Goal: Information Seeking & Learning: Learn about a topic

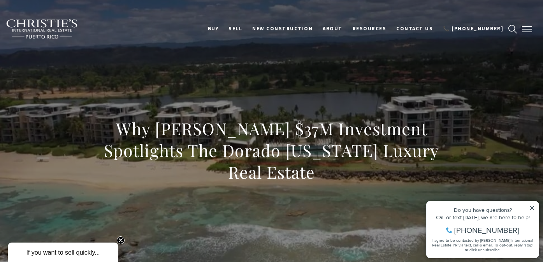
click at [528, 29] on span "button" at bounding box center [527, 29] width 10 height 1
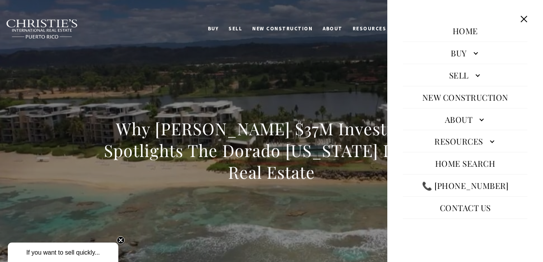
click at [479, 120] on link "About" at bounding box center [465, 119] width 125 height 19
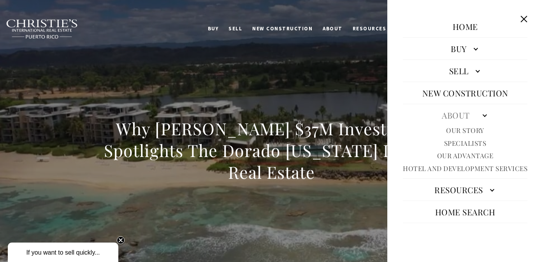
click at [455, 130] on link "Our Story" at bounding box center [465, 130] width 38 height 9
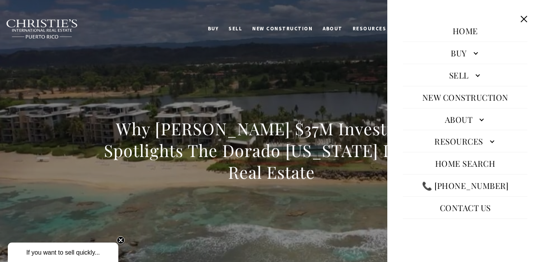
click at [526, 19] on button "Close this option" at bounding box center [523, 19] width 15 height 15
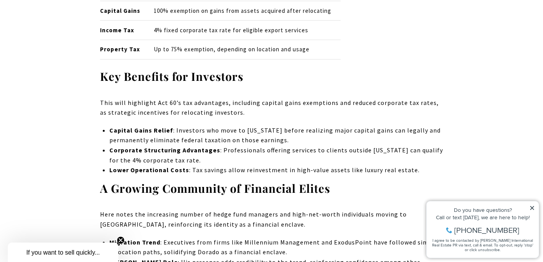
scroll to position [1553, 0]
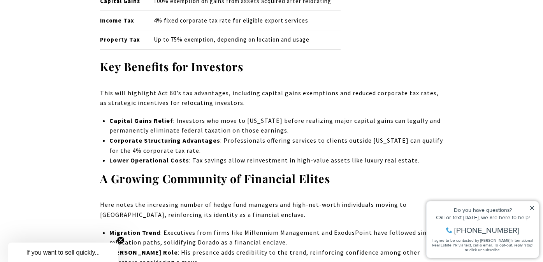
click at [123, 240] on circle "Close teaser" at bounding box center [120, 240] width 7 height 7
click at [531, 209] on icon at bounding box center [532, 208] width 4 height 4
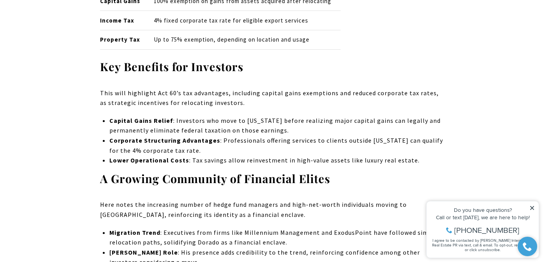
click at [531, 207] on icon at bounding box center [532, 208] width 4 height 4
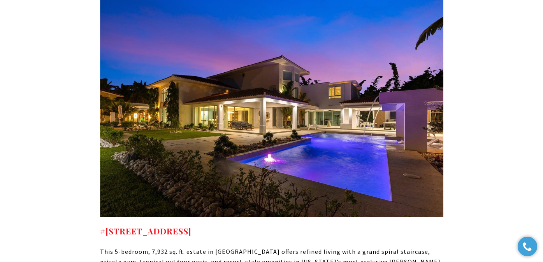
scroll to position [4236, 0]
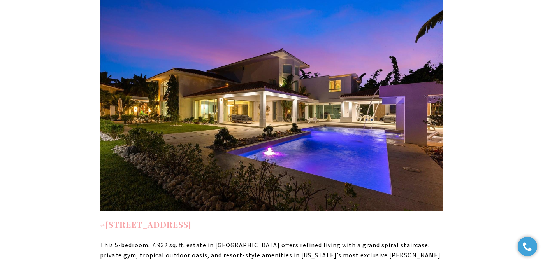
click at [191, 219] on strong "#331 DORADO BEACH EAST DORADO PR, 00646" at bounding box center [145, 224] width 91 height 11
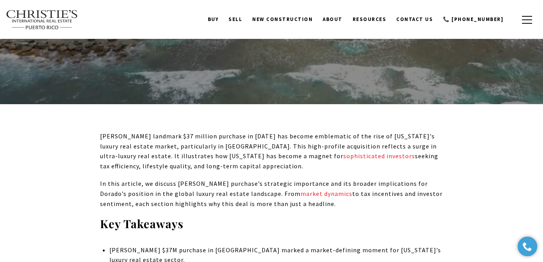
scroll to position [33, 0]
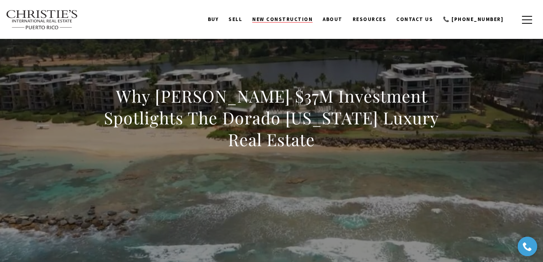
click at [295, 20] on span "New Construction" at bounding box center [282, 19] width 60 height 7
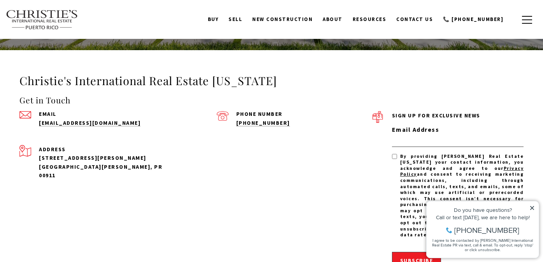
scroll to position [1548, 0]
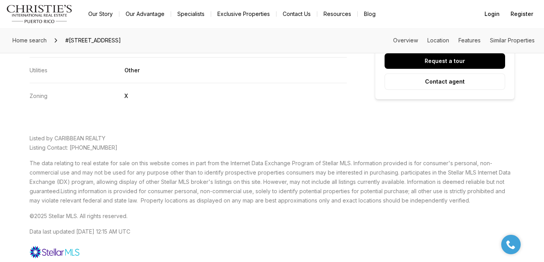
scroll to position [1954, 0]
drag, startPoint x: 53, startPoint y: 140, endPoint x: 80, endPoint y: 140, distance: 26.9
click at [80, 140] on span "Listed by CARIBBEAN REALTY" at bounding box center [68, 139] width 76 height 7
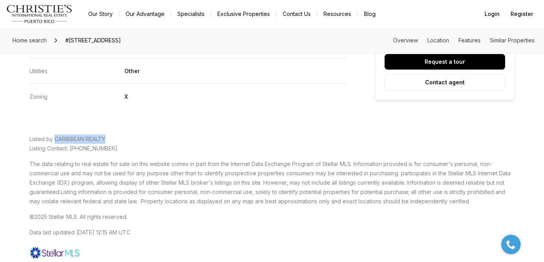
drag, startPoint x: 56, startPoint y: 138, endPoint x: 107, endPoint y: 143, distance: 51.2
click at [107, 143] on p "Listed by CARIBBEAN REALTY Listing Contact: 787-269-1010" at bounding box center [273, 144] width 486 height 19
copy span "CARIBBEAN REALTY"
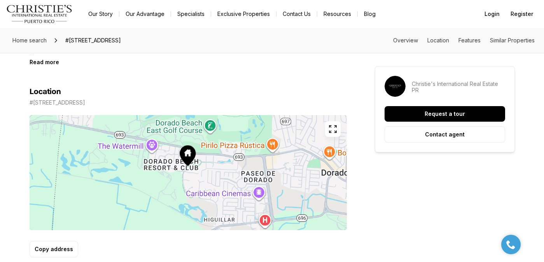
scroll to position [157, 0]
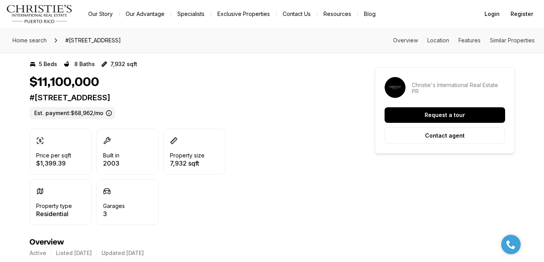
click at [322, 109] on div "#331 DORADO BEACH EAST DORADO PR, 00646 Est. payment: $68,962/mo" at bounding box center [189, 106] width 318 height 26
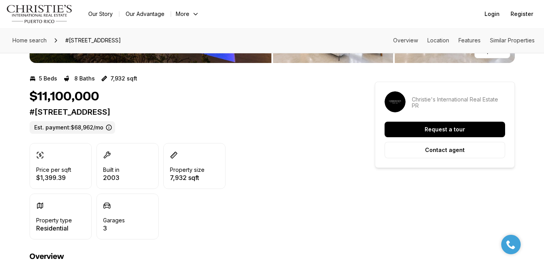
scroll to position [0, 0]
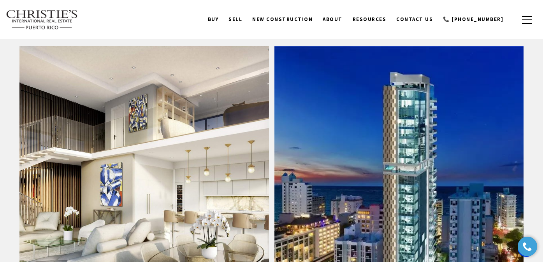
scroll to position [779, 0]
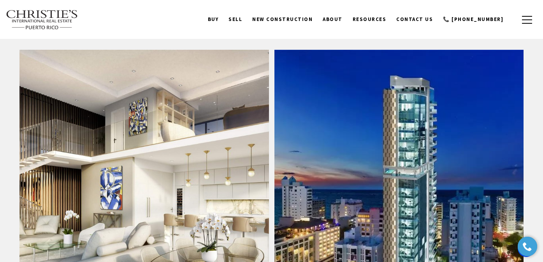
click at [394, 200] on link "The Landmark" at bounding box center [398, 202] width 249 height 304
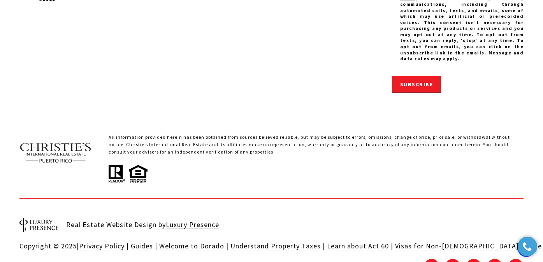
scroll to position [583, 0]
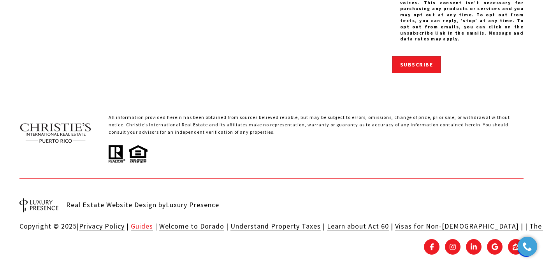
click at [142, 222] on link "Guides" at bounding box center [142, 226] width 22 height 9
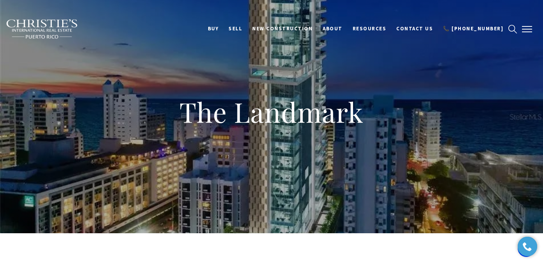
click at [527, 30] on button "button" at bounding box center [527, 29] width 20 height 23
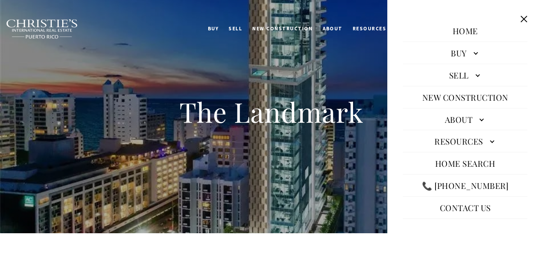
click at [480, 118] on link "About" at bounding box center [465, 119] width 125 height 19
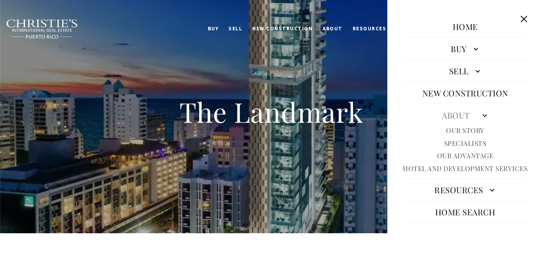
click at [463, 142] on link "Specialists" at bounding box center [465, 143] width 42 height 9
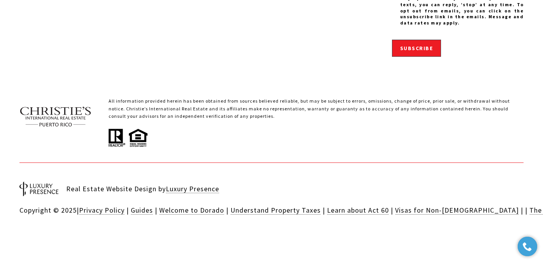
scroll to position [2721, 0]
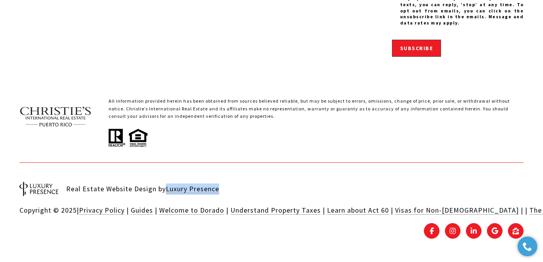
drag, startPoint x: 218, startPoint y: 191, endPoint x: 165, endPoint y: 192, distance: 53.3
click at [165, 192] on div "Real Estate Website Design by Luxury Presence" at bounding box center [272, 190] width 516 height 18
copy link "Luxury Presence"
